Goal: Task Accomplishment & Management: Complete application form

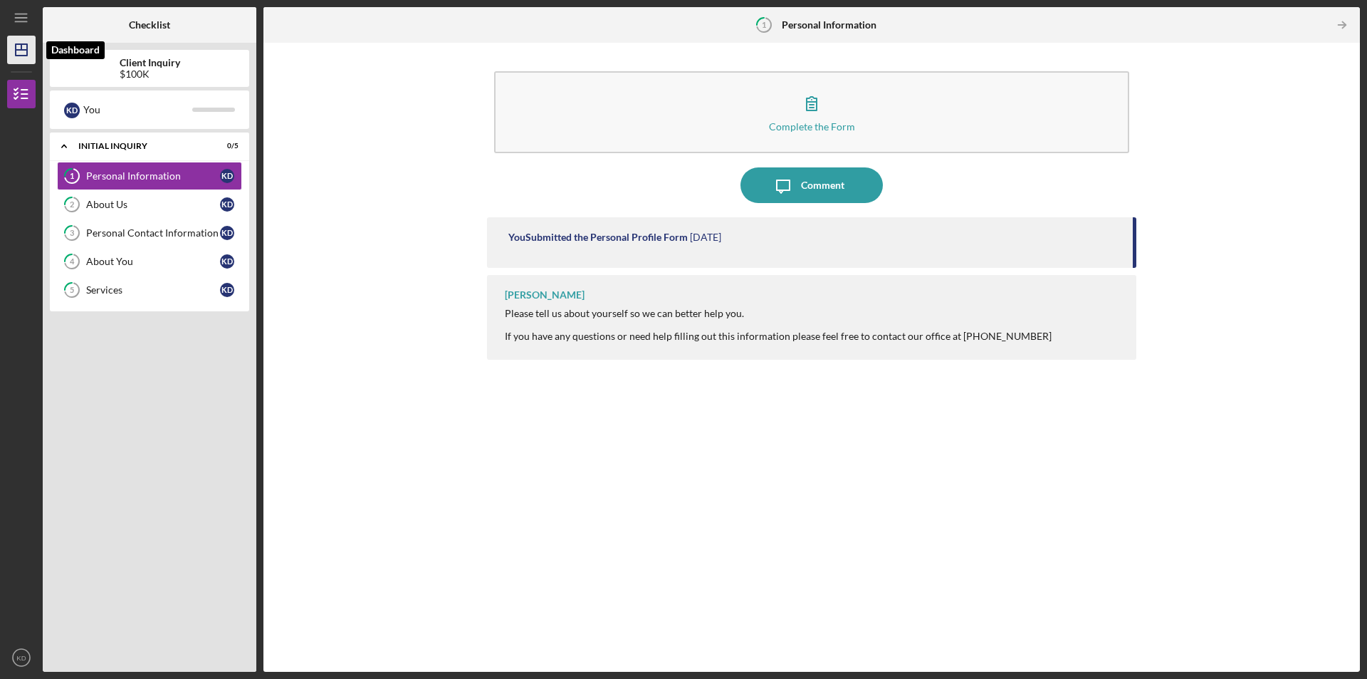
click at [28, 43] on icon "Icon/Dashboard" at bounding box center [22, 50] width 36 height 36
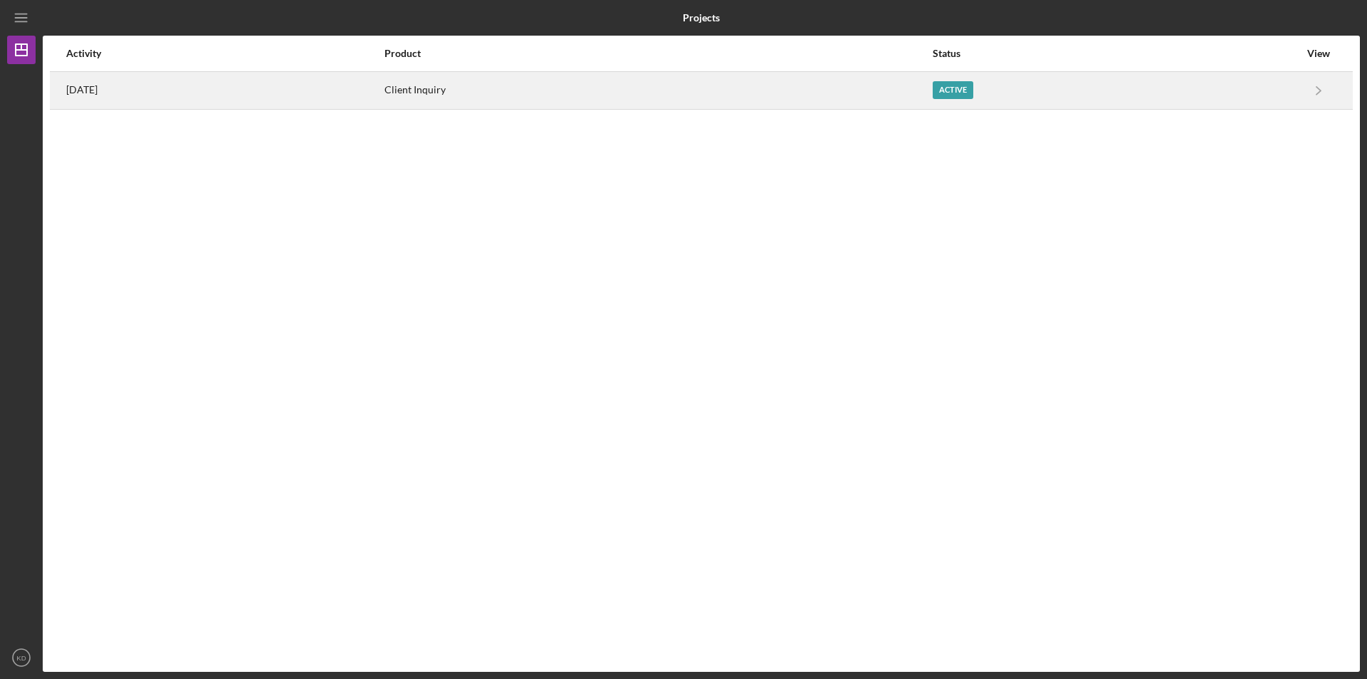
click at [601, 82] on div "Client Inquiry" at bounding box center [659, 91] width 548 height 36
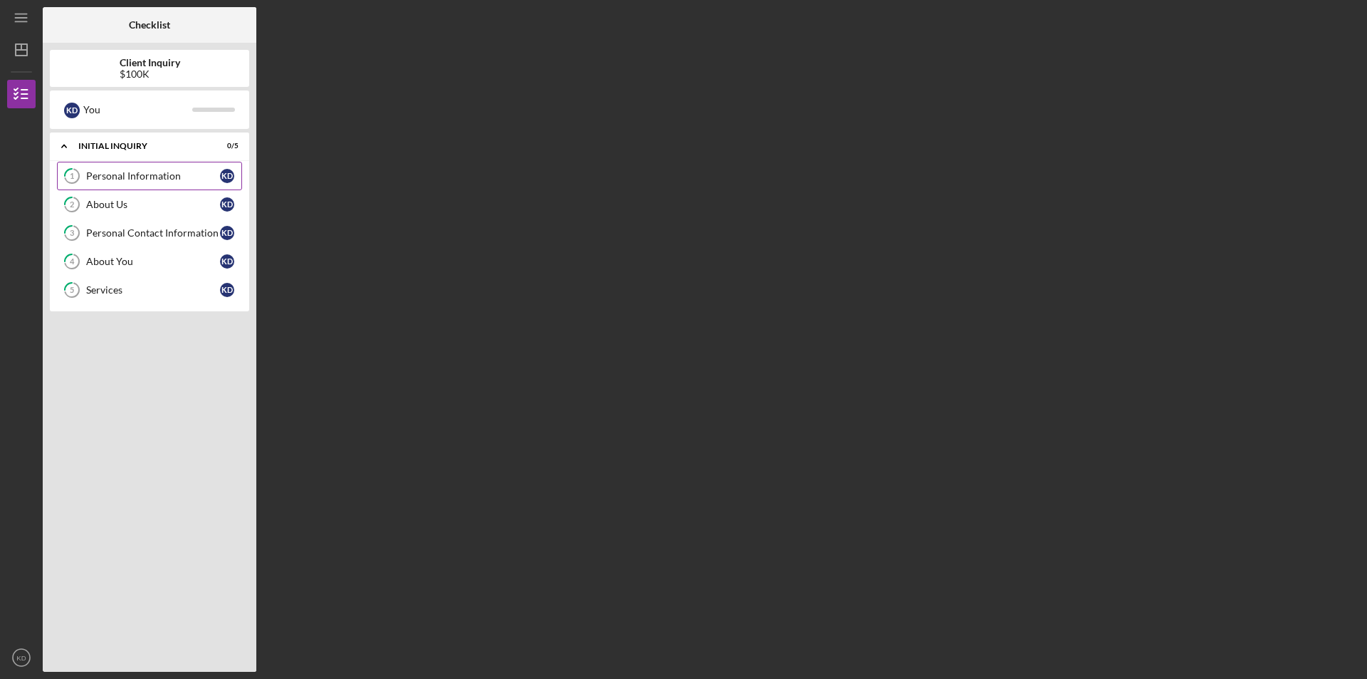
click at [127, 177] on div "Personal Information" at bounding box center [153, 175] width 134 height 11
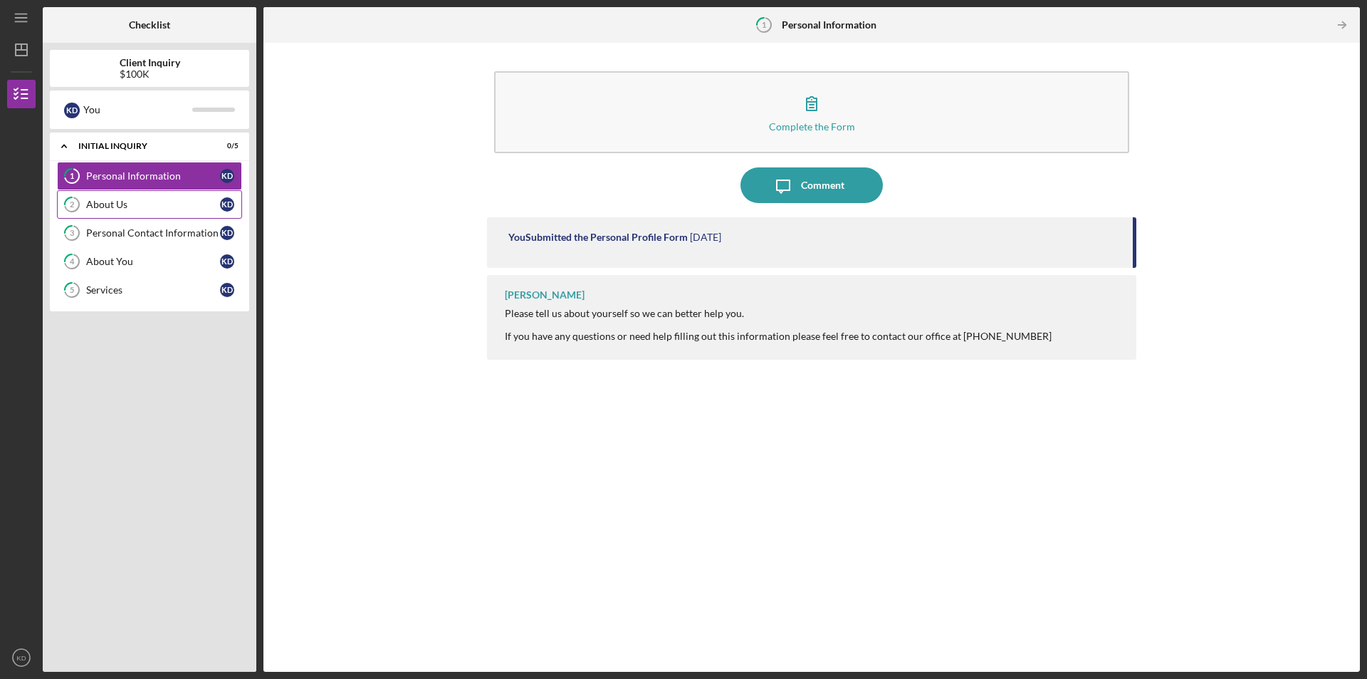
click at [118, 209] on div "About Us" at bounding box center [153, 204] width 134 height 11
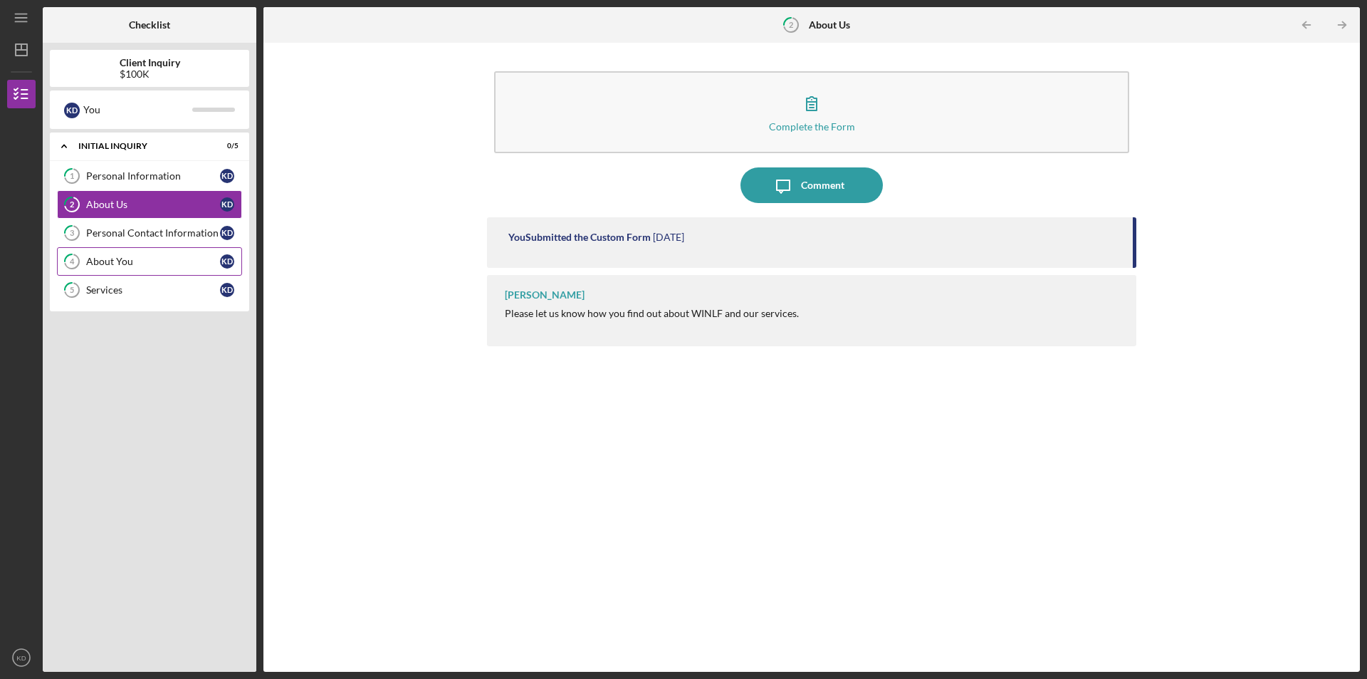
click at [139, 247] on link "4 About You K D" at bounding box center [149, 261] width 185 height 28
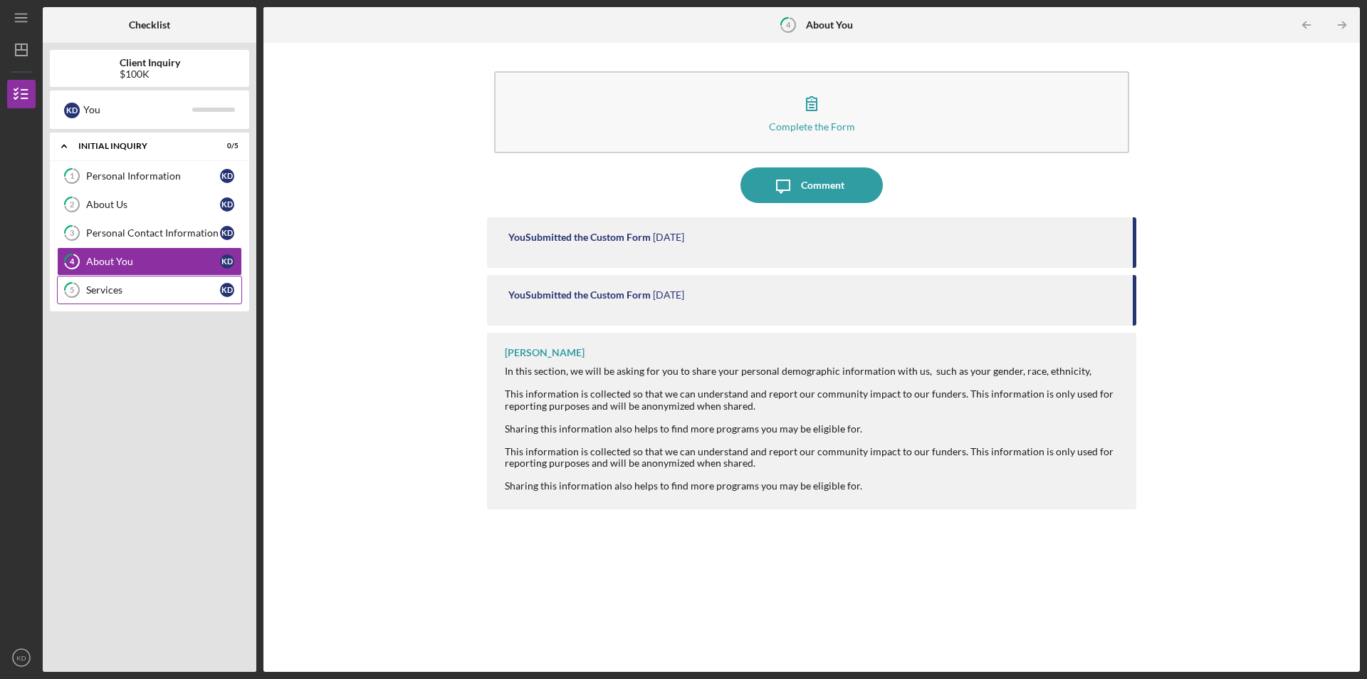
click at [143, 284] on div "Services" at bounding box center [153, 289] width 134 height 11
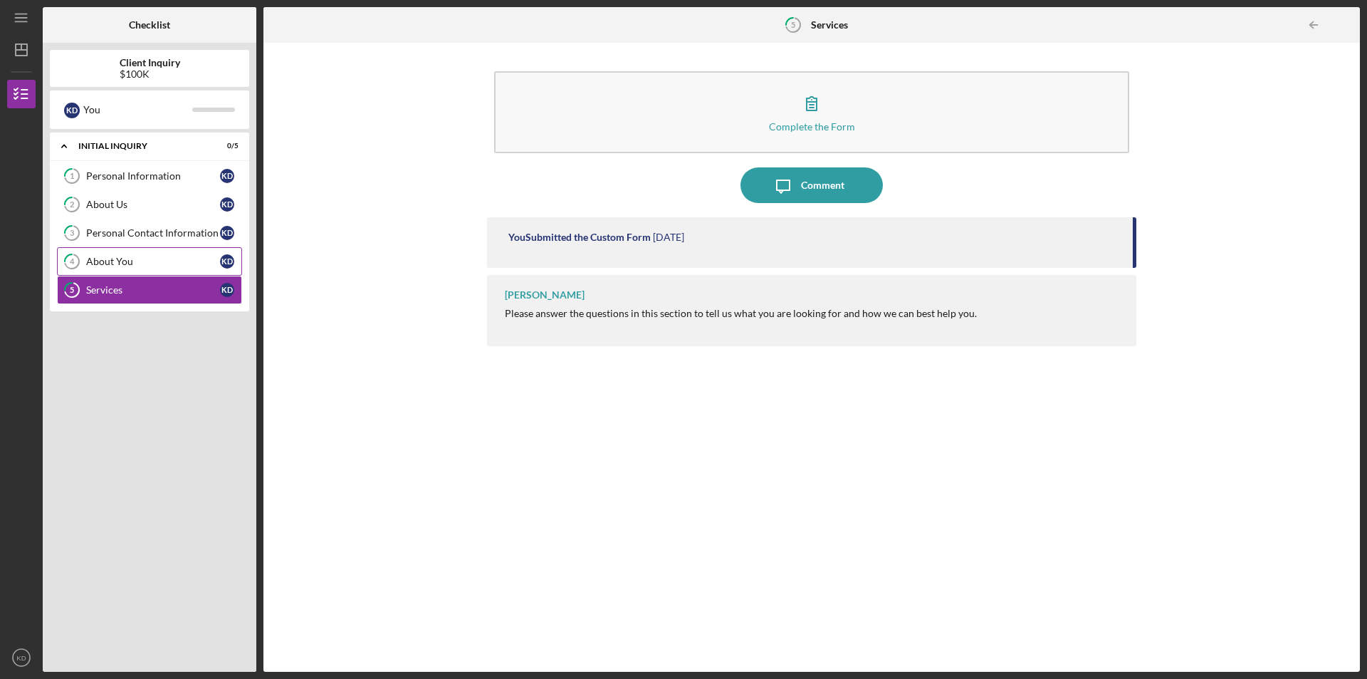
click at [132, 257] on div "About You" at bounding box center [153, 261] width 134 height 11
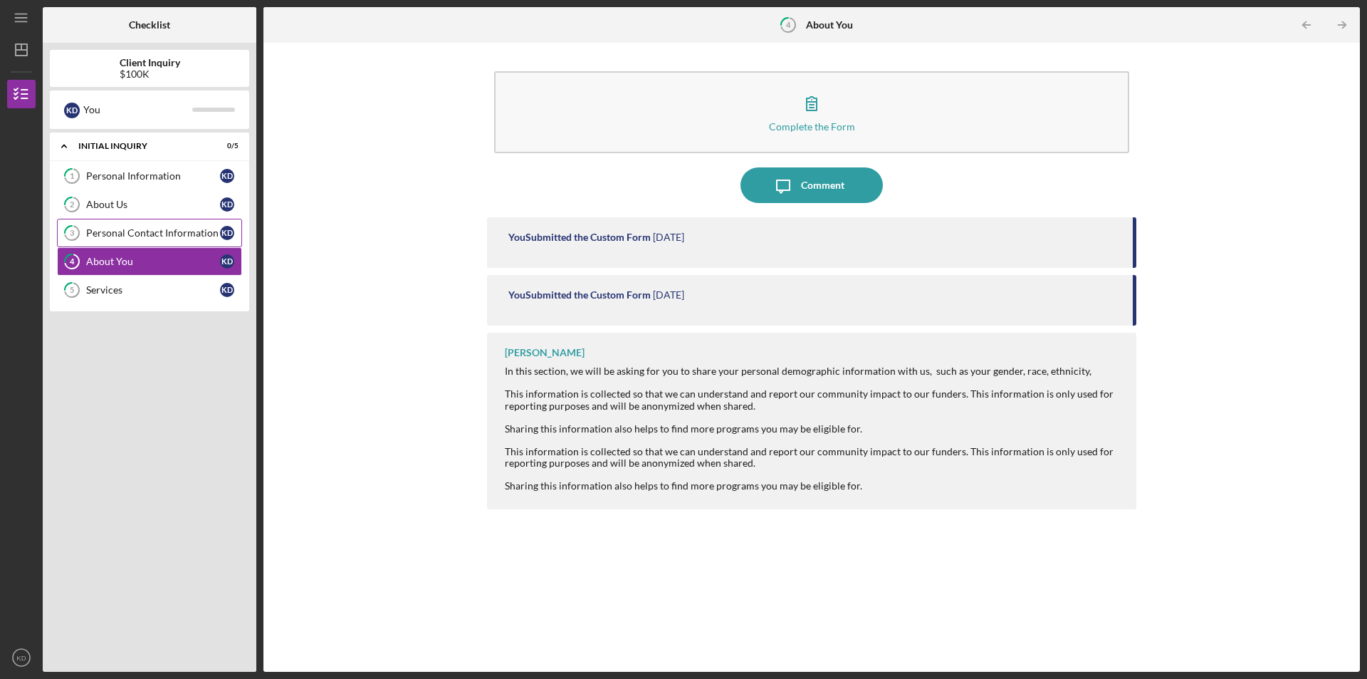
click at [127, 241] on link "3 Personal Contact Information K D" at bounding box center [149, 233] width 185 height 28
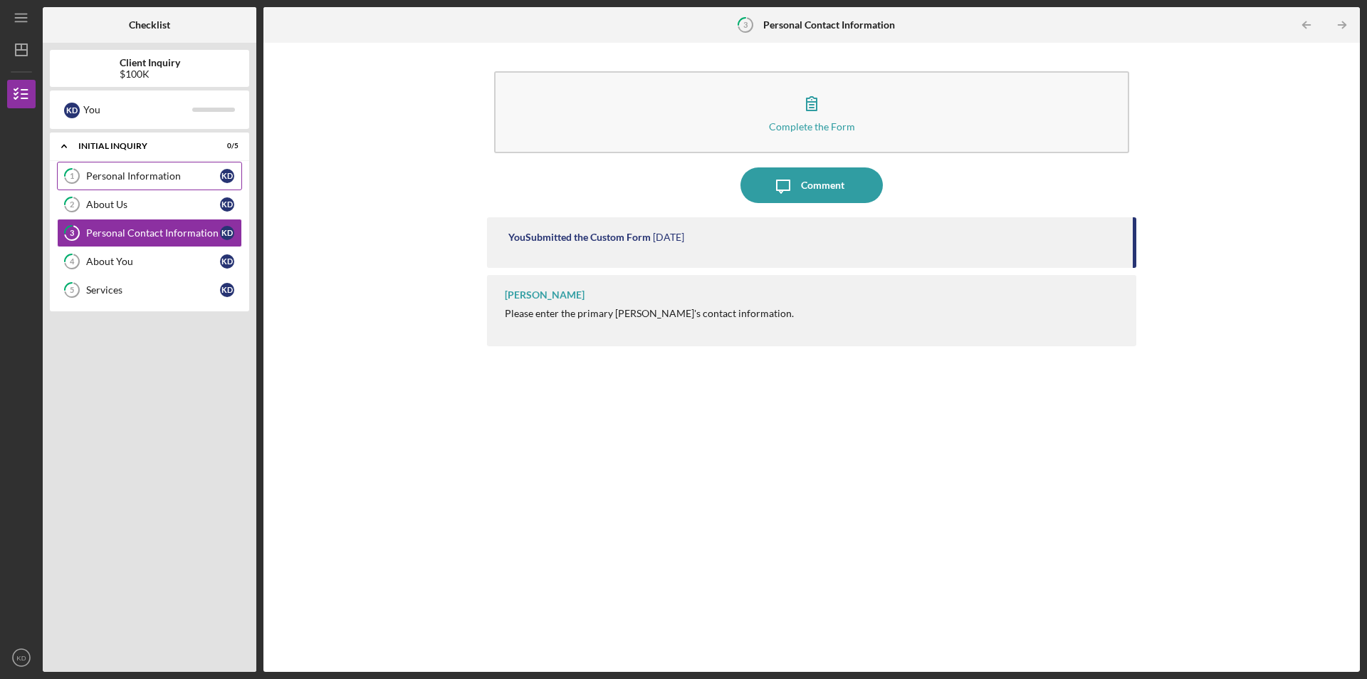
click at [137, 173] on div "Personal Information" at bounding box center [153, 175] width 134 height 11
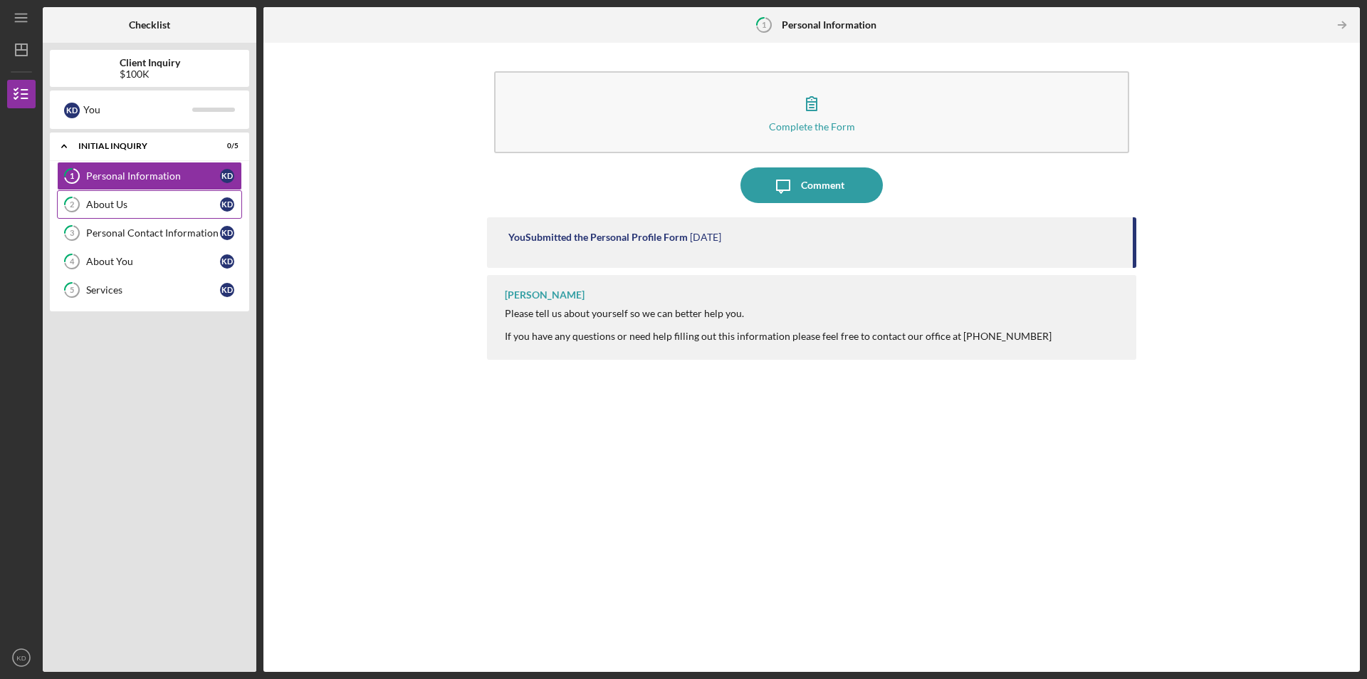
click at [159, 201] on div "About Us" at bounding box center [153, 204] width 134 height 11
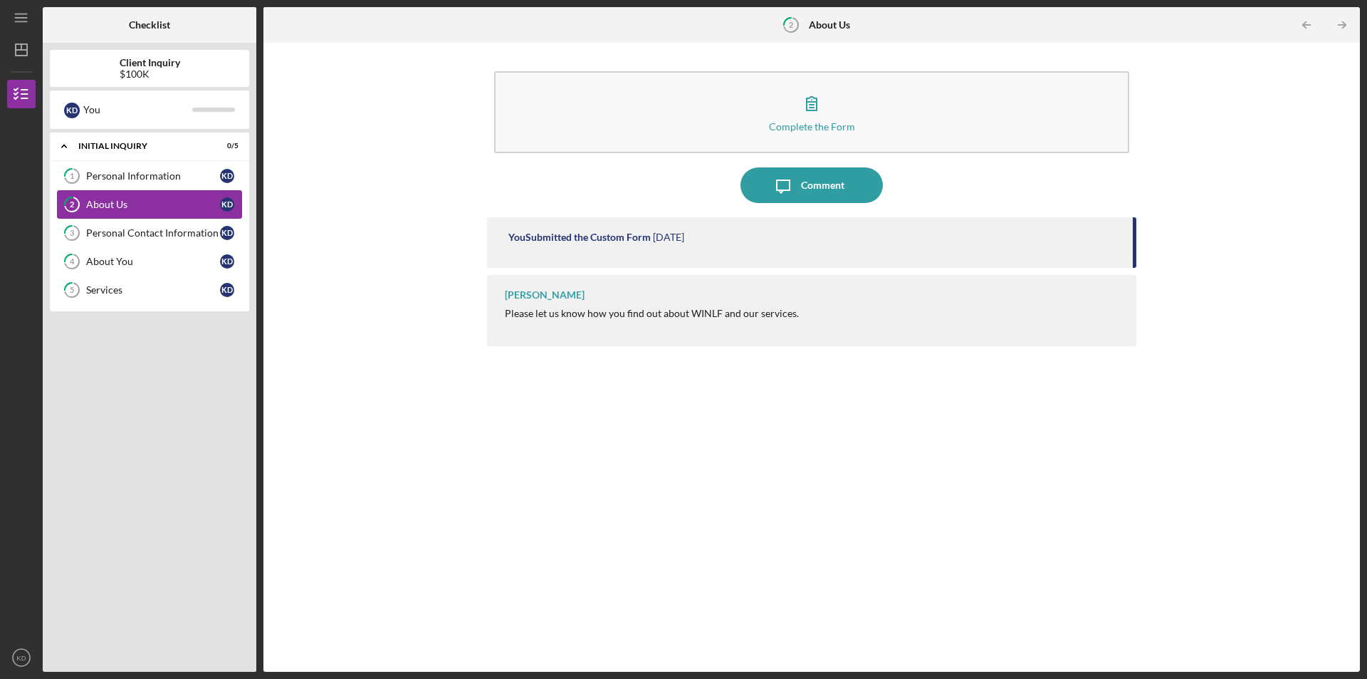
click at [161, 218] on link "2 About Us K D" at bounding box center [149, 204] width 185 height 28
click at [157, 301] on link "5 Services K D" at bounding box center [149, 290] width 185 height 28
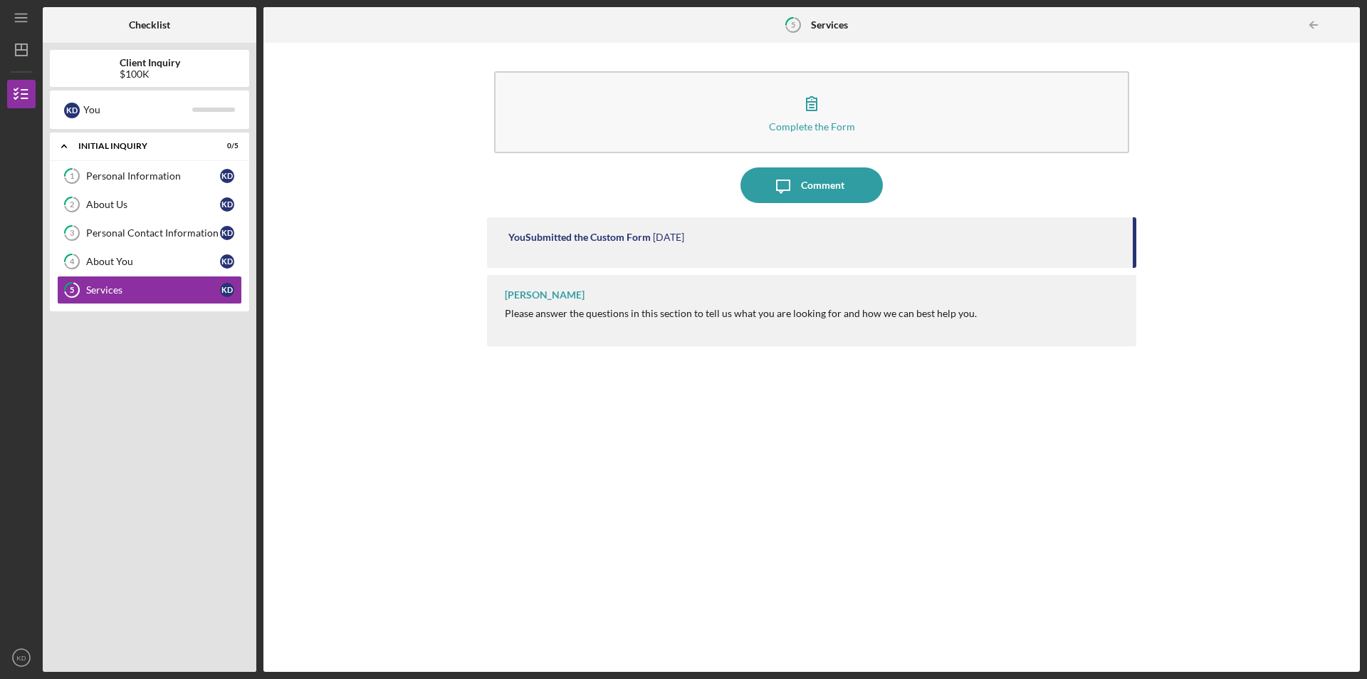
click at [1018, 594] on div "You Submitted the Custom Form 7 days ago Lisa Schuman Please answer the questio…" at bounding box center [812, 433] width 650 height 433
click at [19, 47] on icon "Icon/Dashboard" at bounding box center [22, 50] width 36 height 36
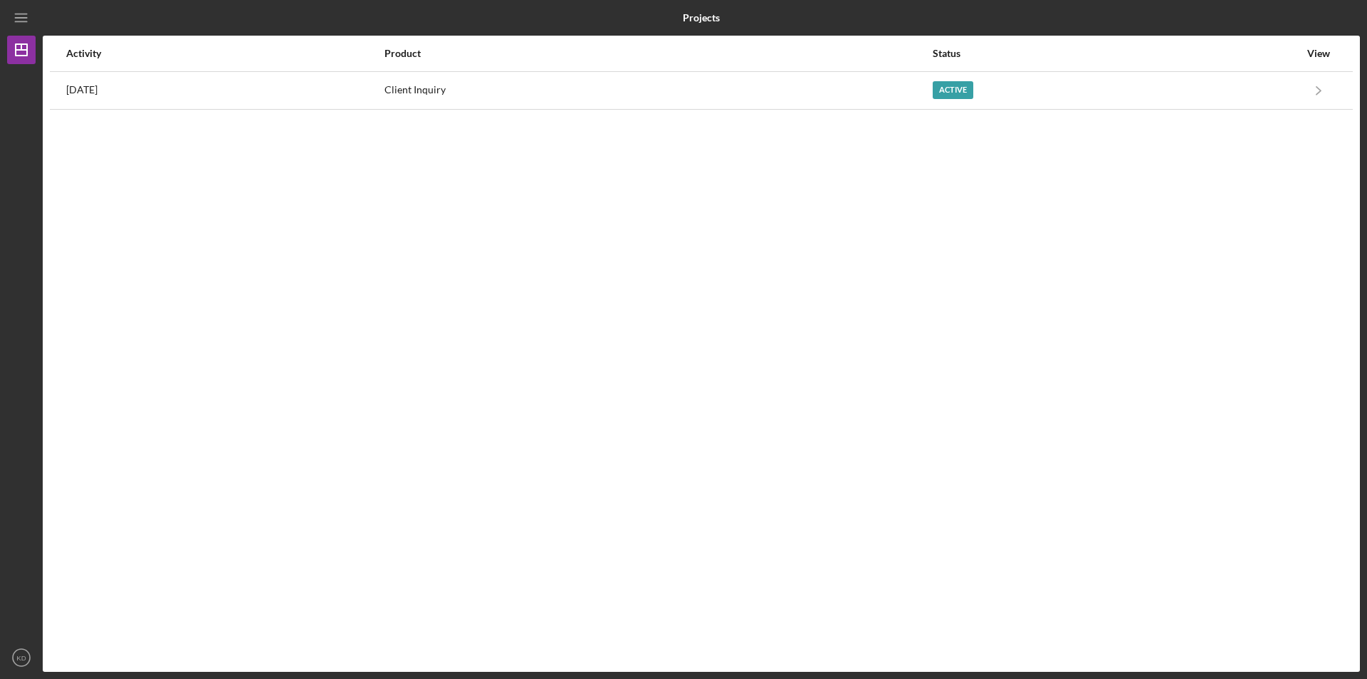
click at [17, 32] on div "Icon/Menu" at bounding box center [21, 18] width 28 height 36
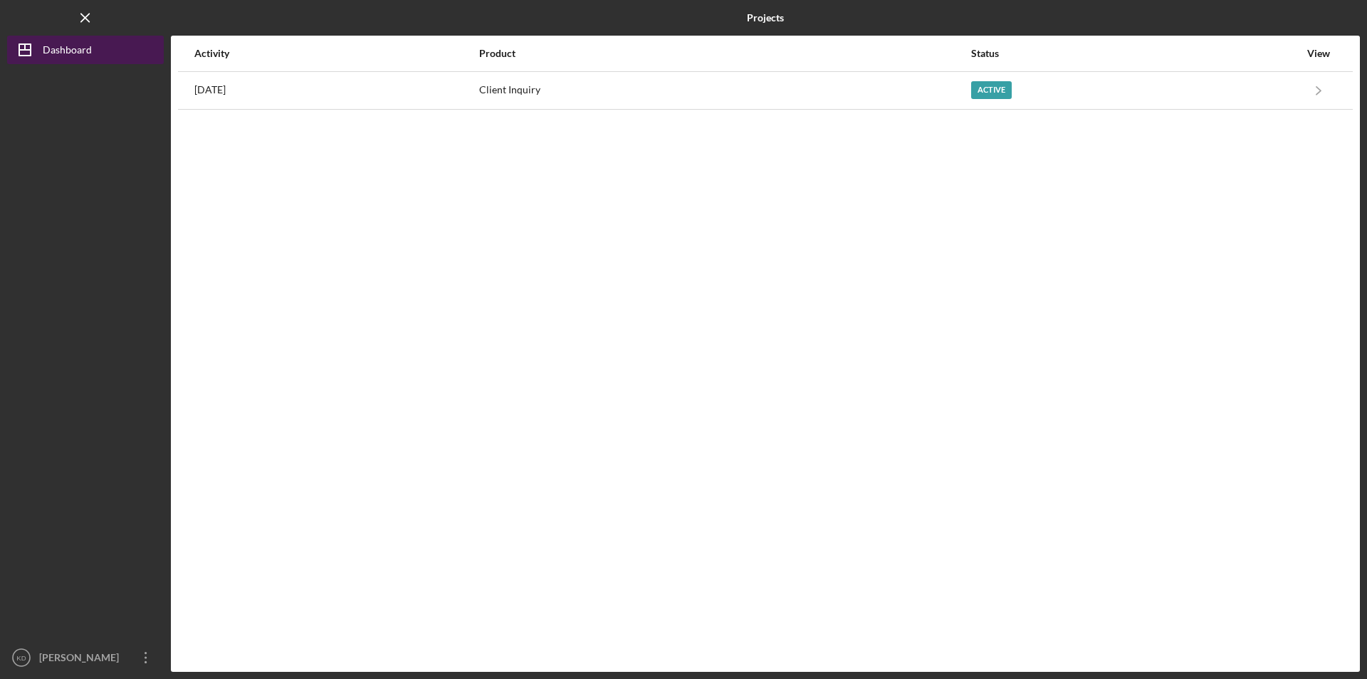
click at [15, 61] on icon "Icon/Dashboard" at bounding box center [25, 50] width 36 height 36
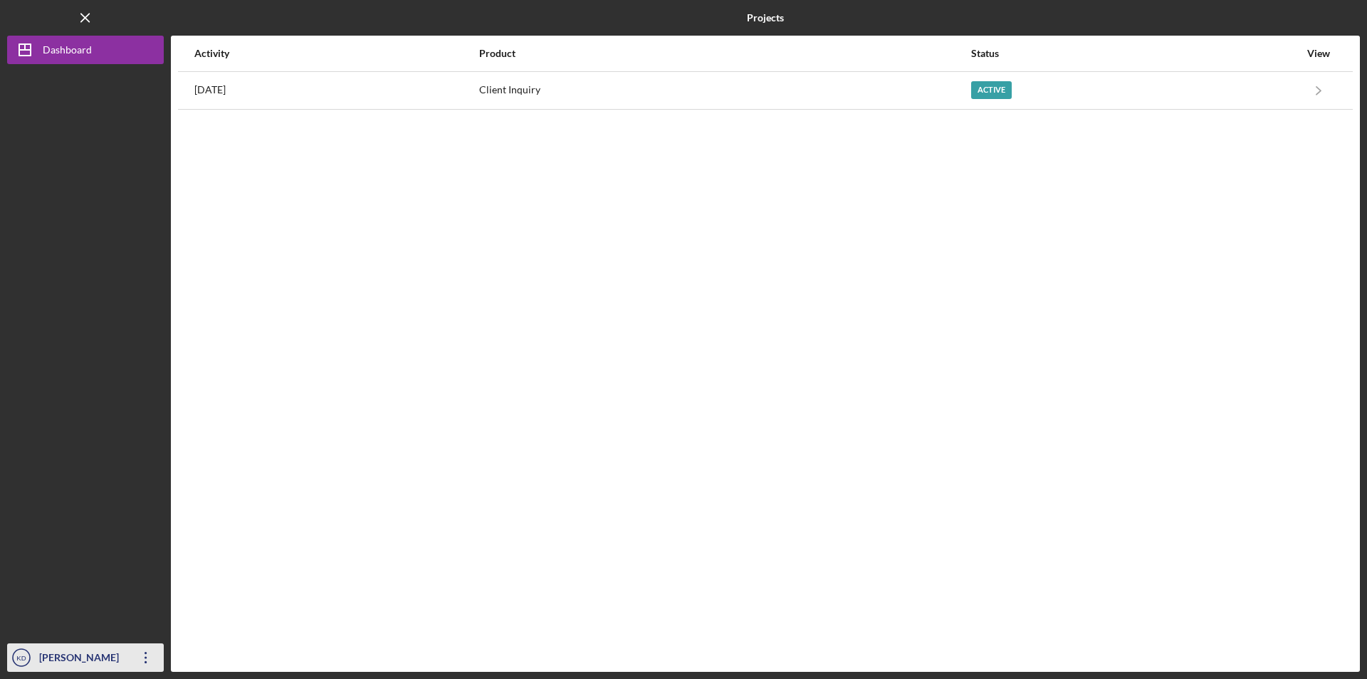
click at [140, 652] on icon "Icon/Overflow" at bounding box center [146, 658] width 36 height 36
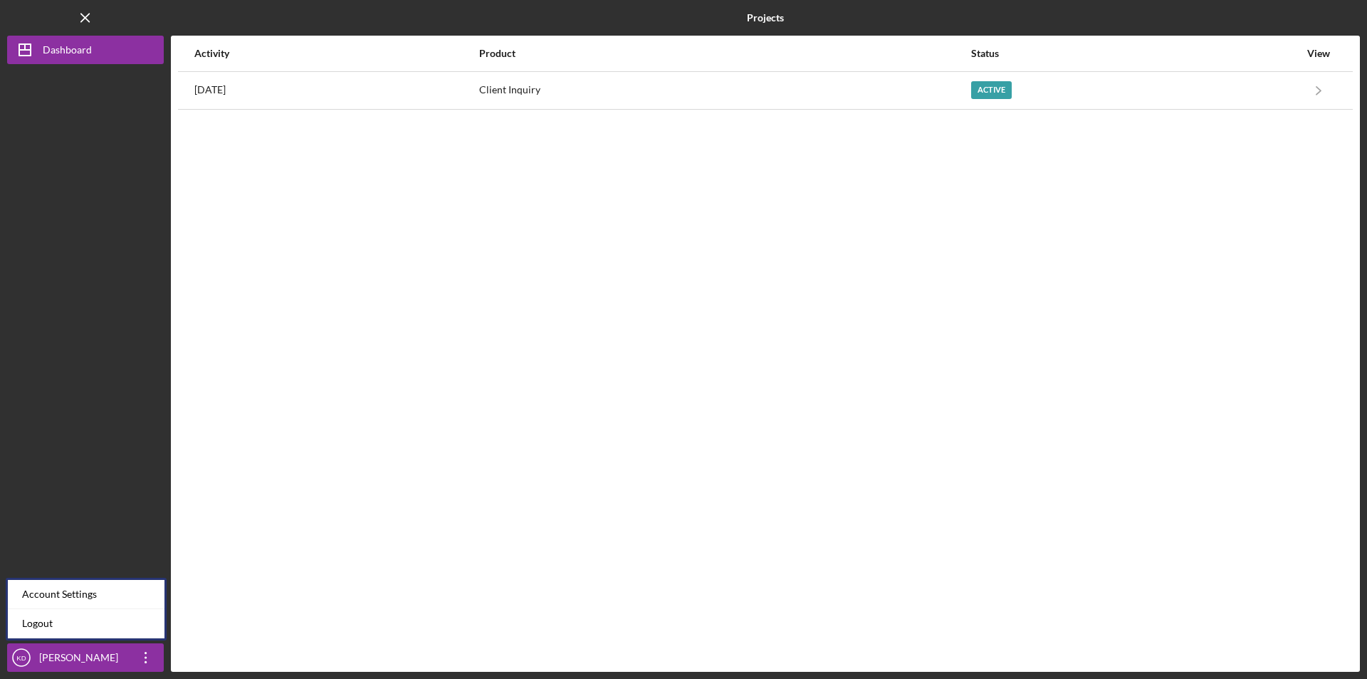
click at [347, 612] on div "Activity Product Status View 7 days ago Client Inquiry Active Icon/Navigate Cli…" at bounding box center [765, 354] width 1189 height 636
